Goal: Navigation & Orientation: Find specific page/section

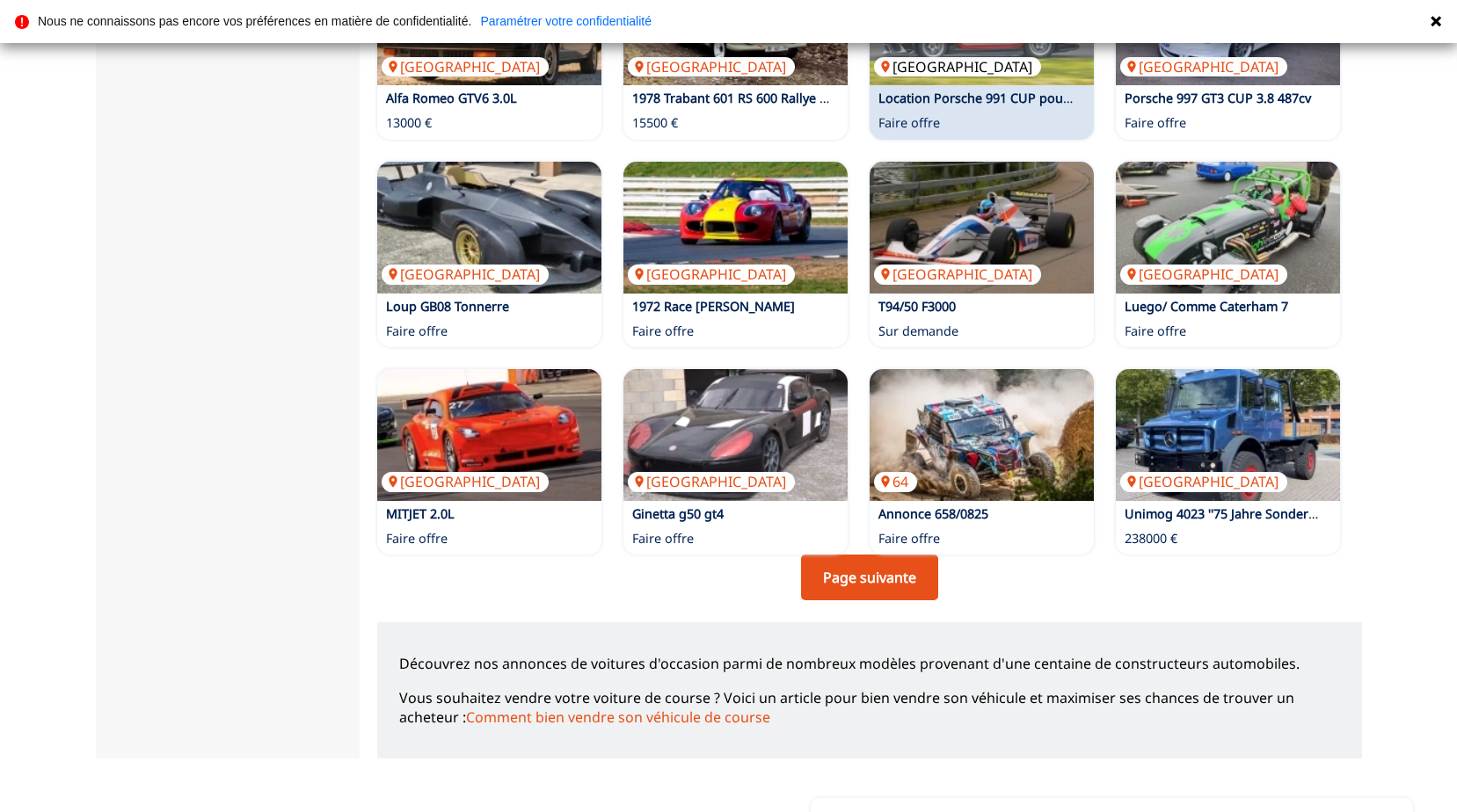
scroll to position [1055, 0]
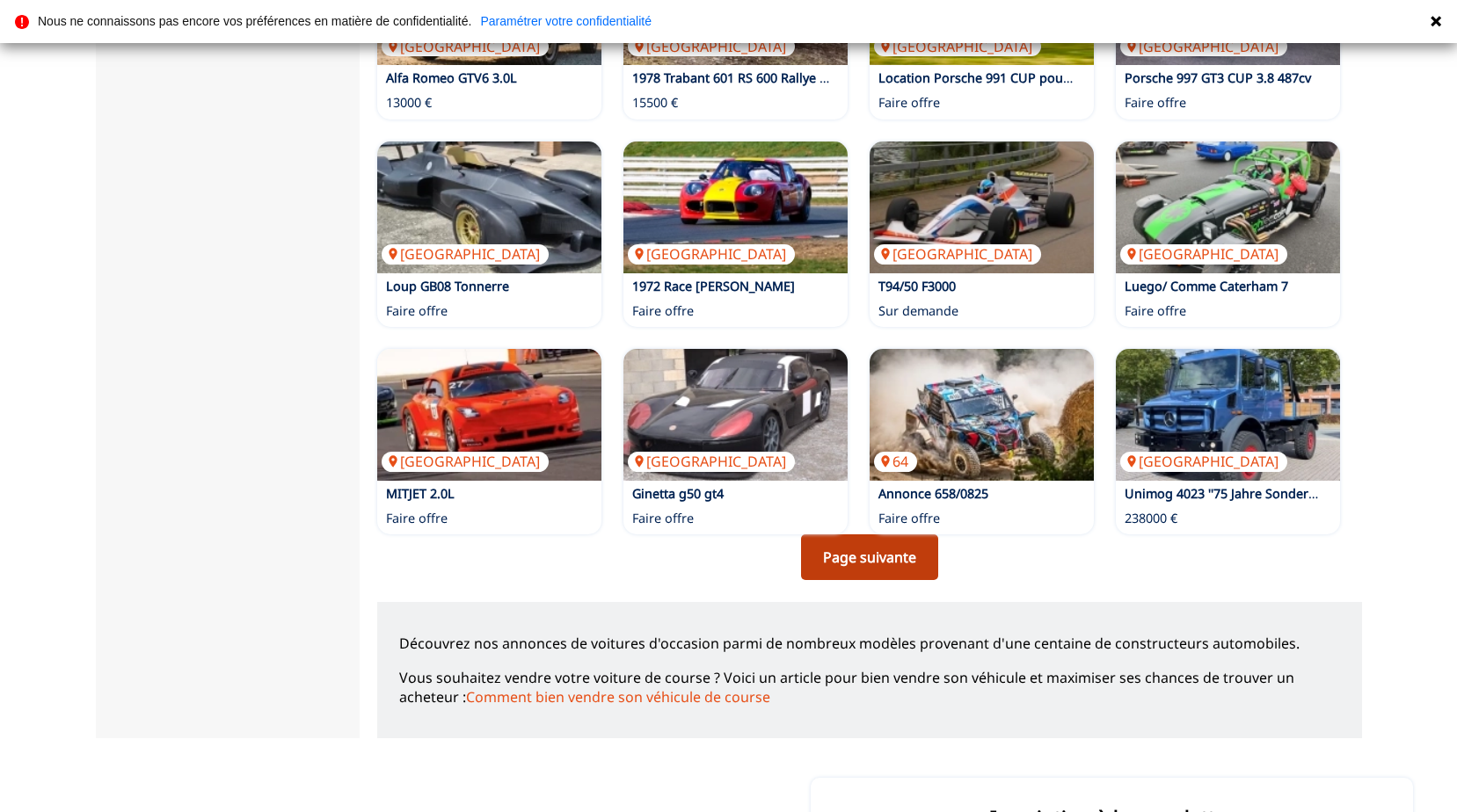
click at [844, 550] on link "Page suivante" at bounding box center [870, 557] width 137 height 46
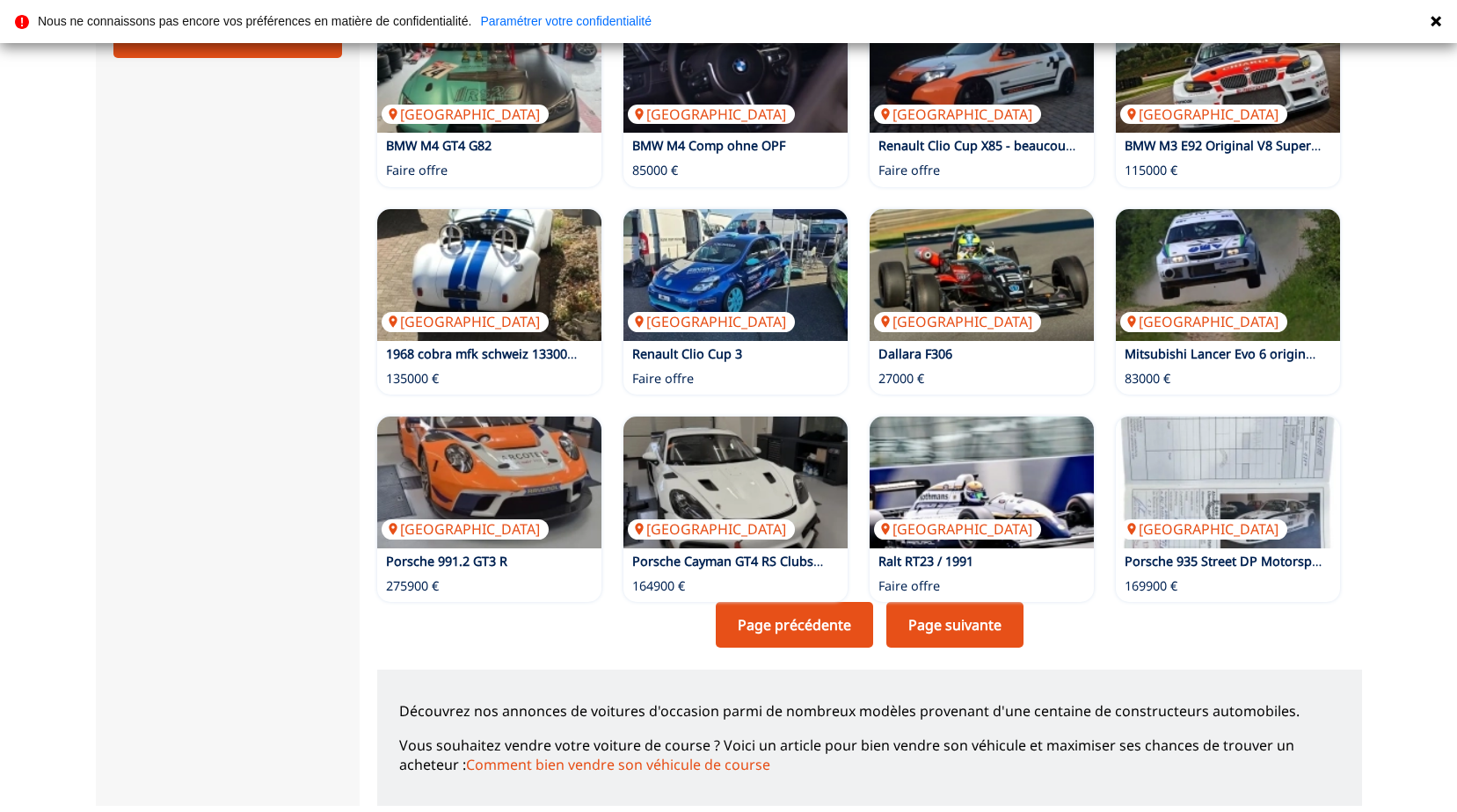
scroll to position [998, 0]
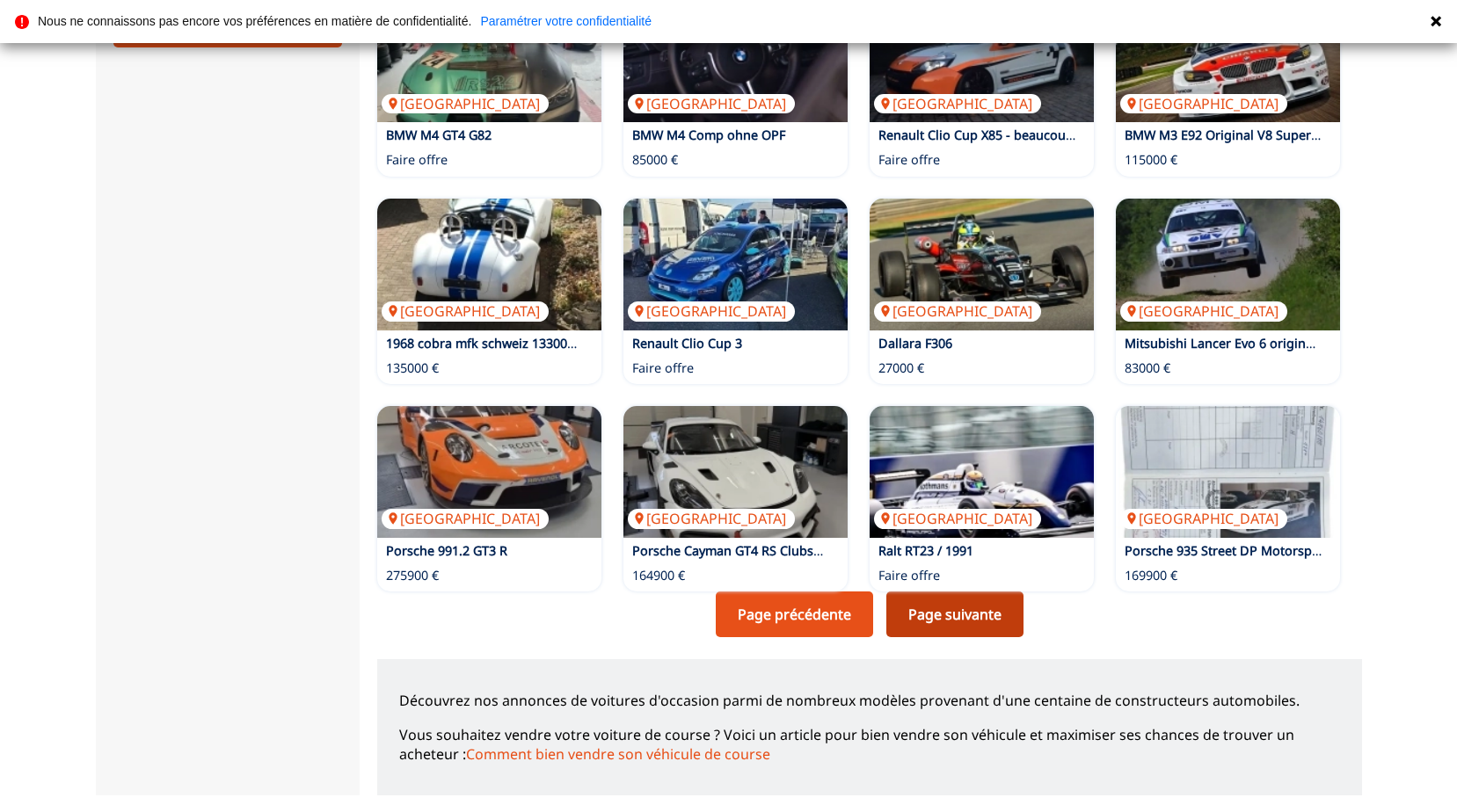
click at [937, 614] on link "Page suivante" at bounding box center [955, 615] width 137 height 46
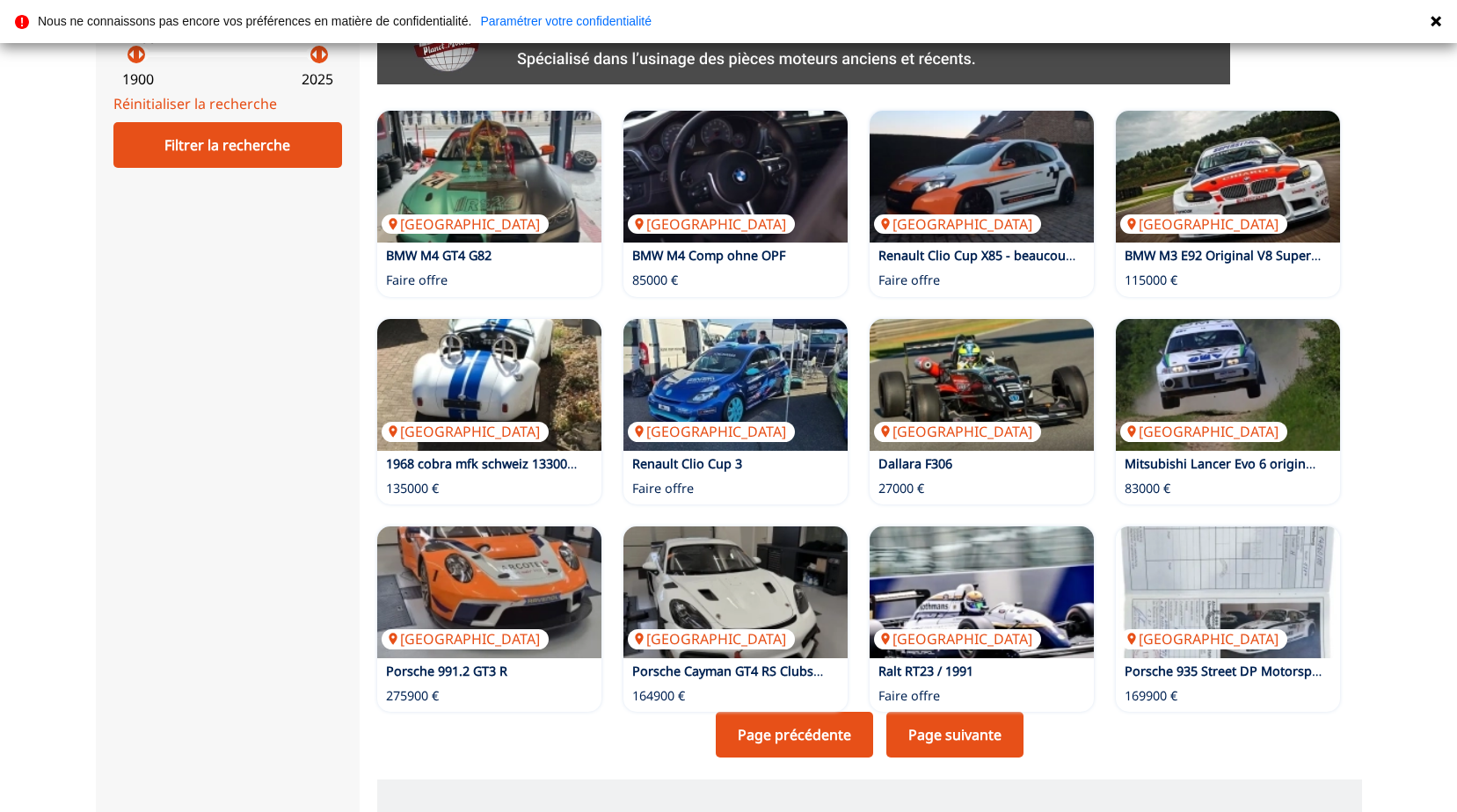
scroll to position [879, 0]
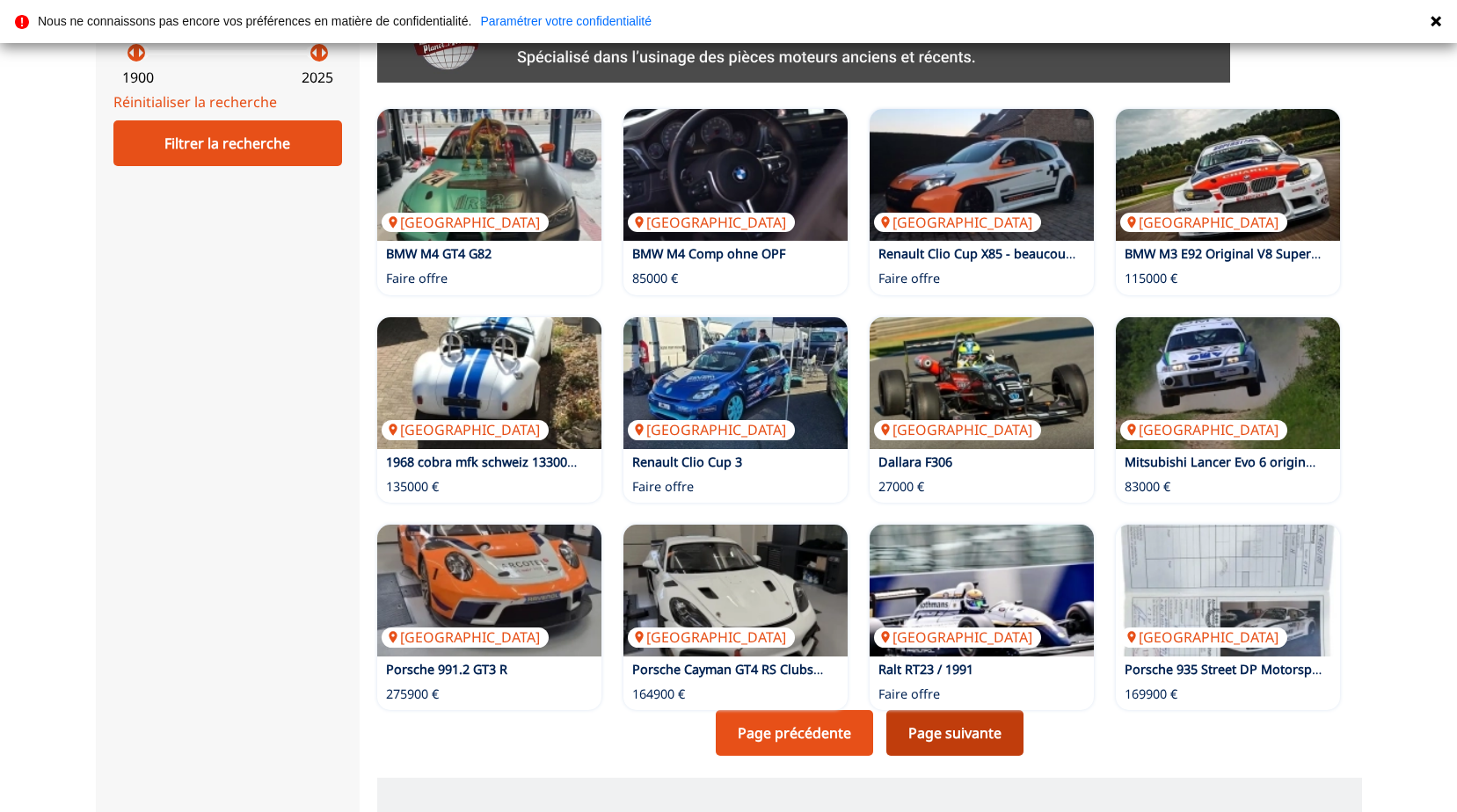
click at [943, 725] on link "Page suivante" at bounding box center [955, 734] width 137 height 46
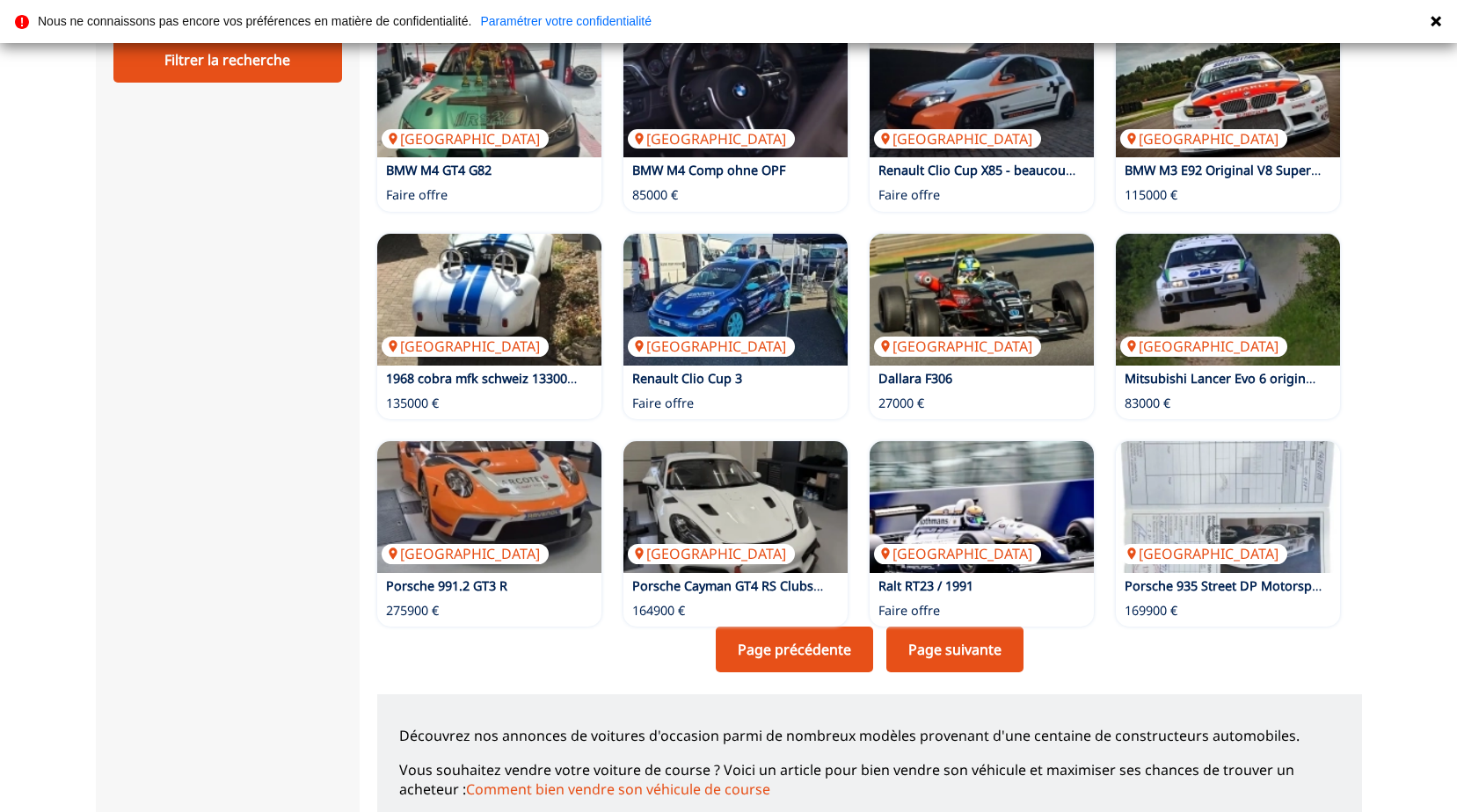
scroll to position [967, 0]
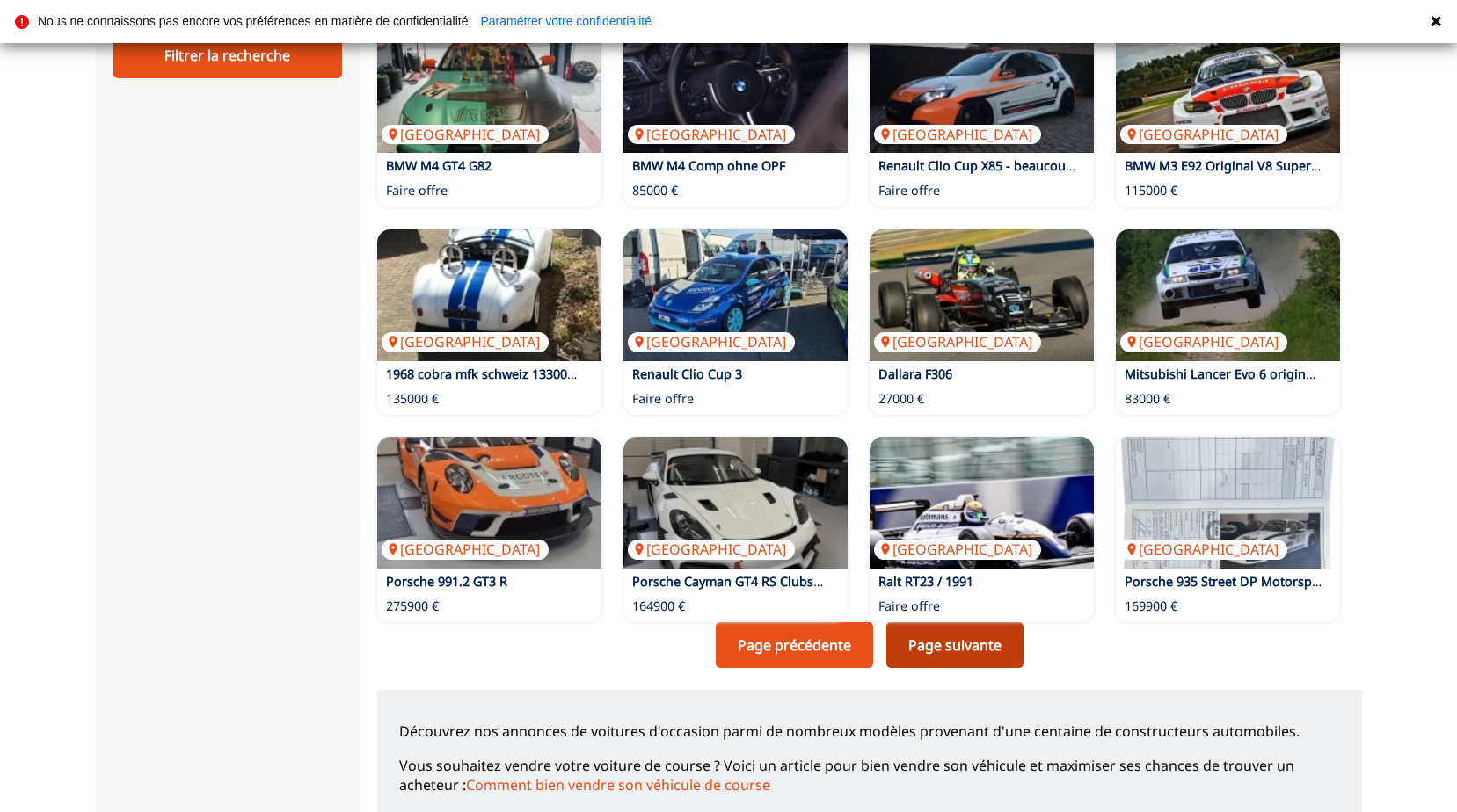
click at [930, 643] on link "Page suivante" at bounding box center [955, 646] width 137 height 46
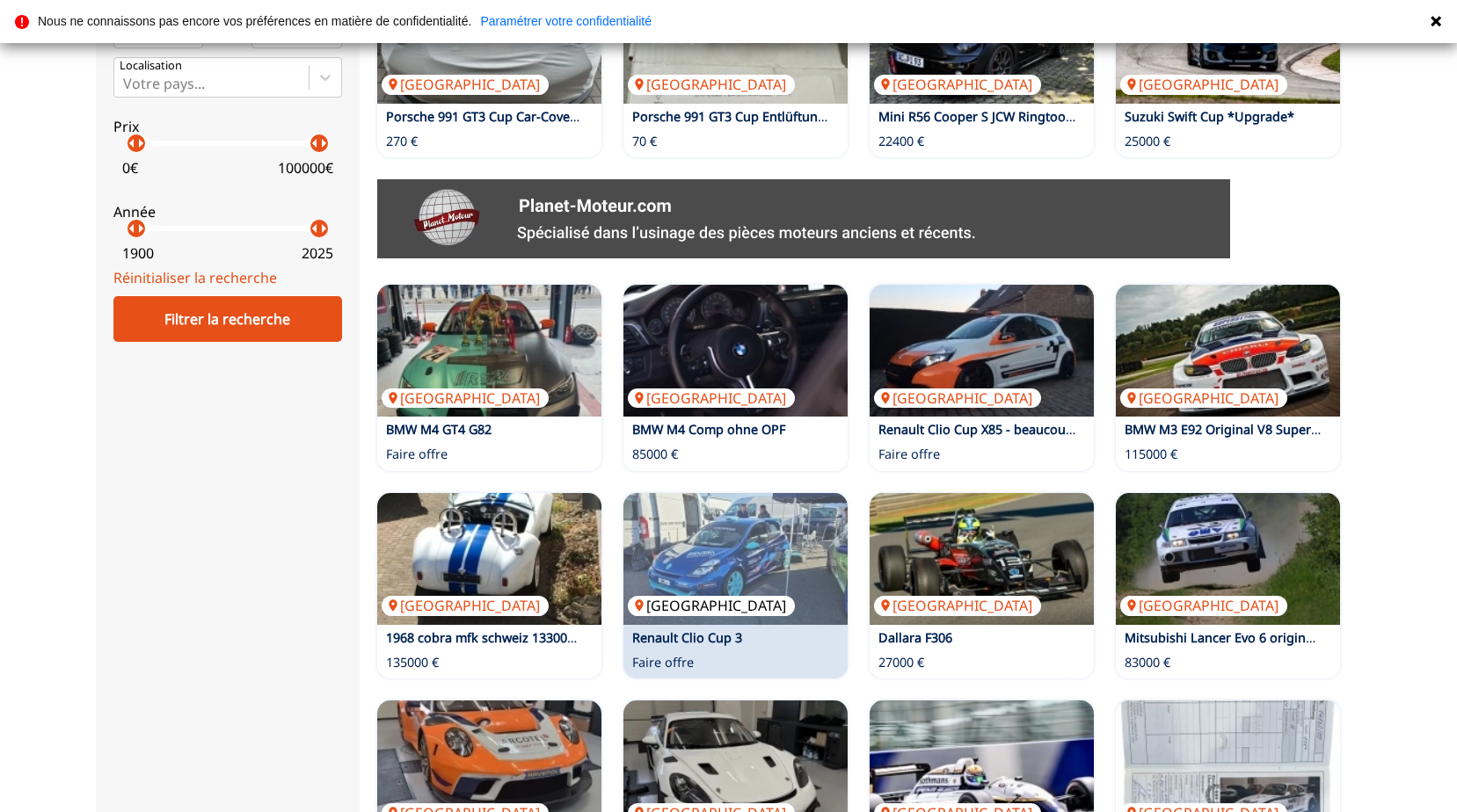
scroll to position [967, 0]
